Goal: Book appointment/travel/reservation

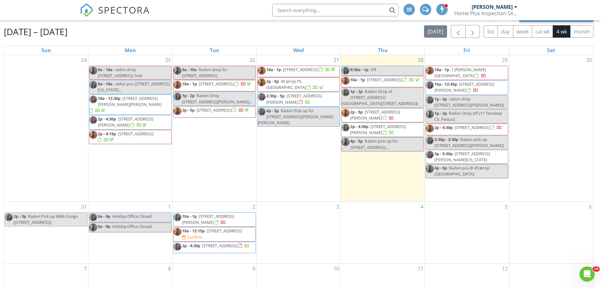
scroll to position [63, 0]
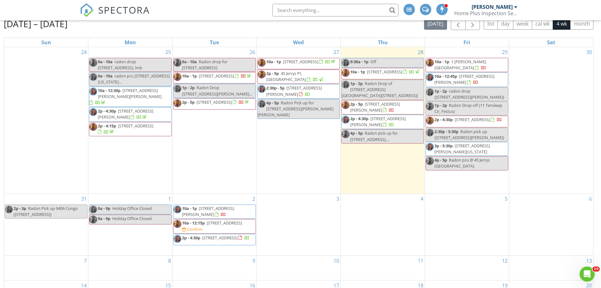
click at [196, 221] on span "10a - 12:15p" at bounding box center [193, 223] width 23 height 6
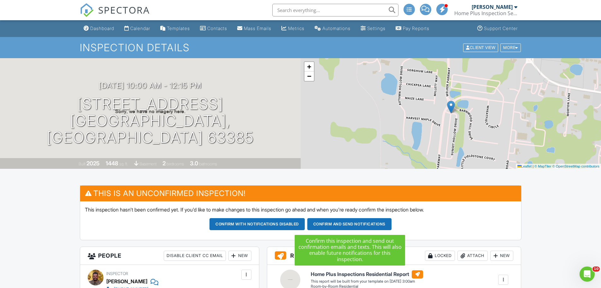
click at [305, 221] on button "Confirm and send notifications" at bounding box center [257, 224] width 95 height 12
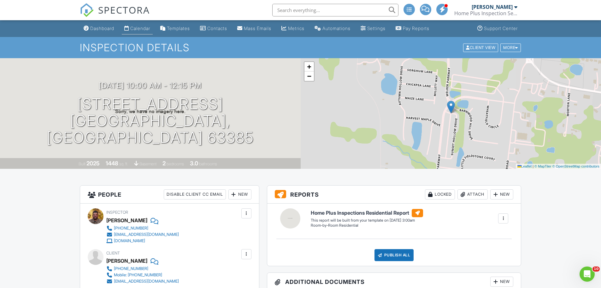
click at [138, 27] on div "Calendar" at bounding box center [140, 28] width 20 height 5
